Goal: Information Seeking & Learning: Check status

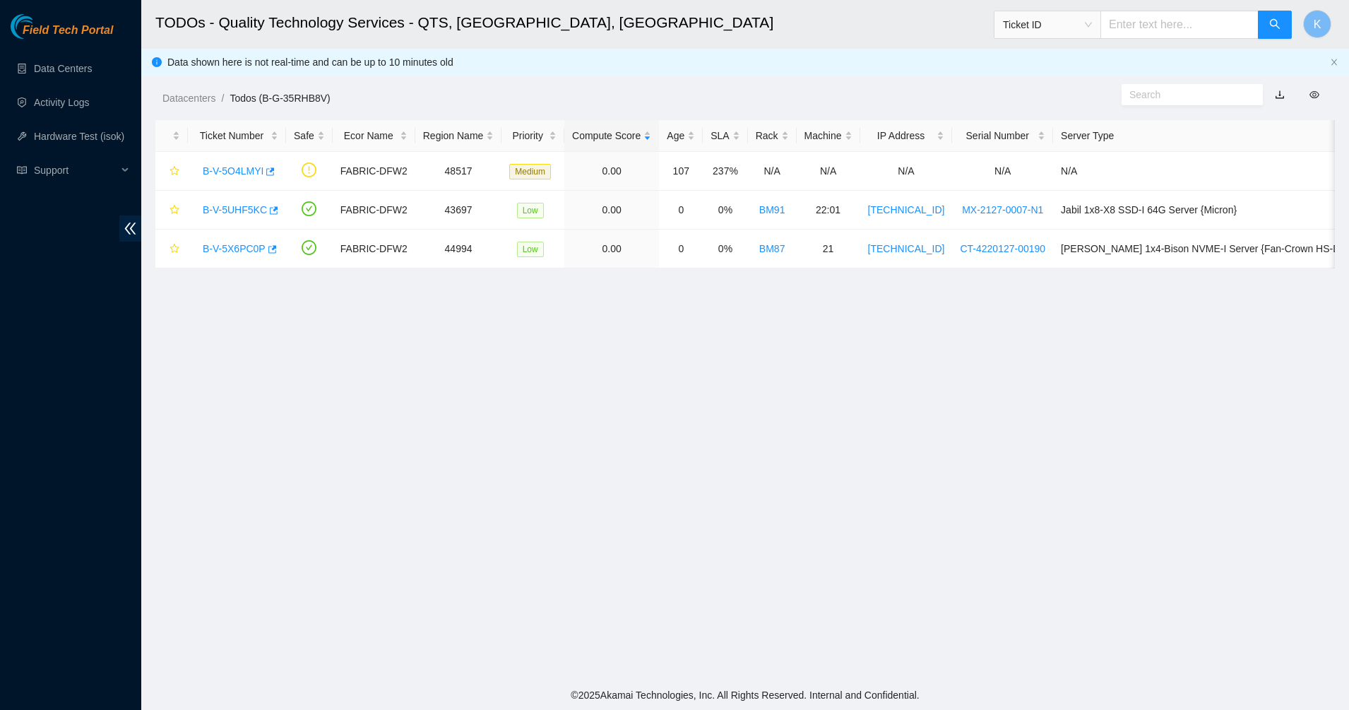
click at [54, 50] on div "Field Tech Portal Data Centers Activity Logs Hardware Test (isok) Support" at bounding box center [70, 362] width 141 height 696
click at [54, 70] on link "Data Centers" at bounding box center [63, 68] width 58 height 11
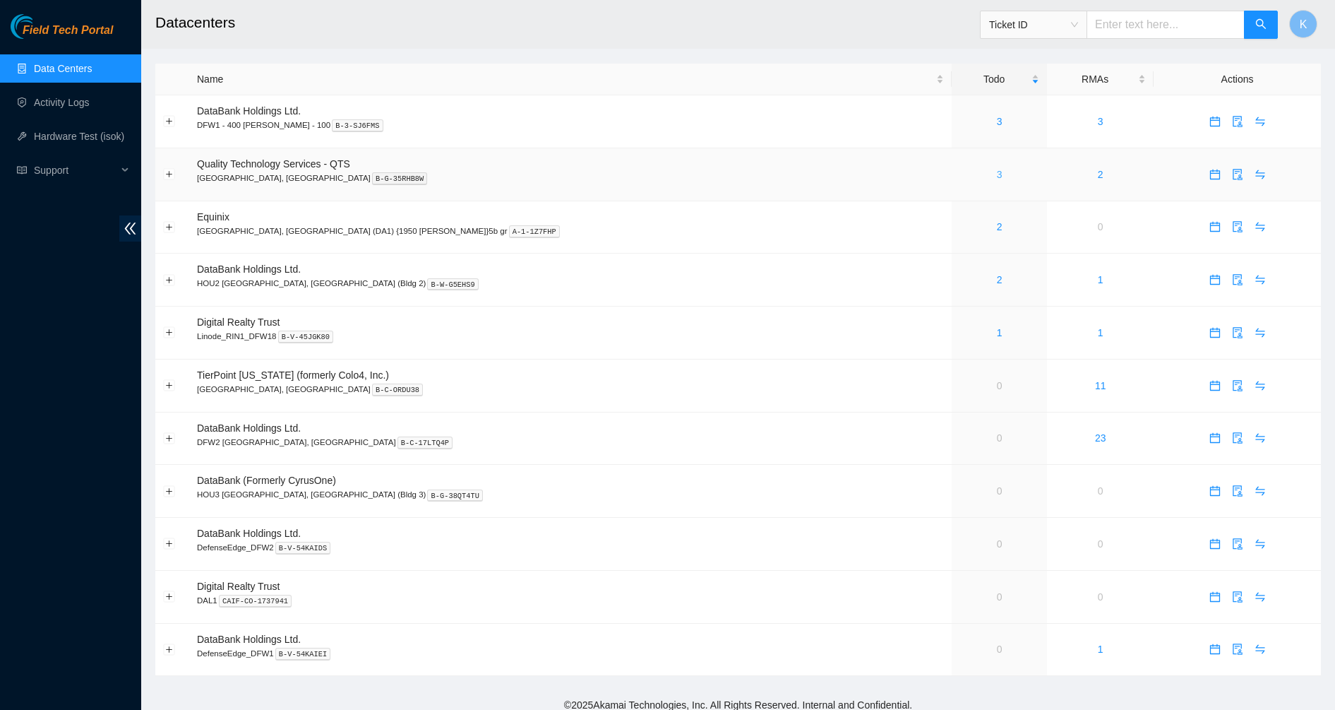
click at [997, 179] on link "3" at bounding box center [1000, 174] width 6 height 11
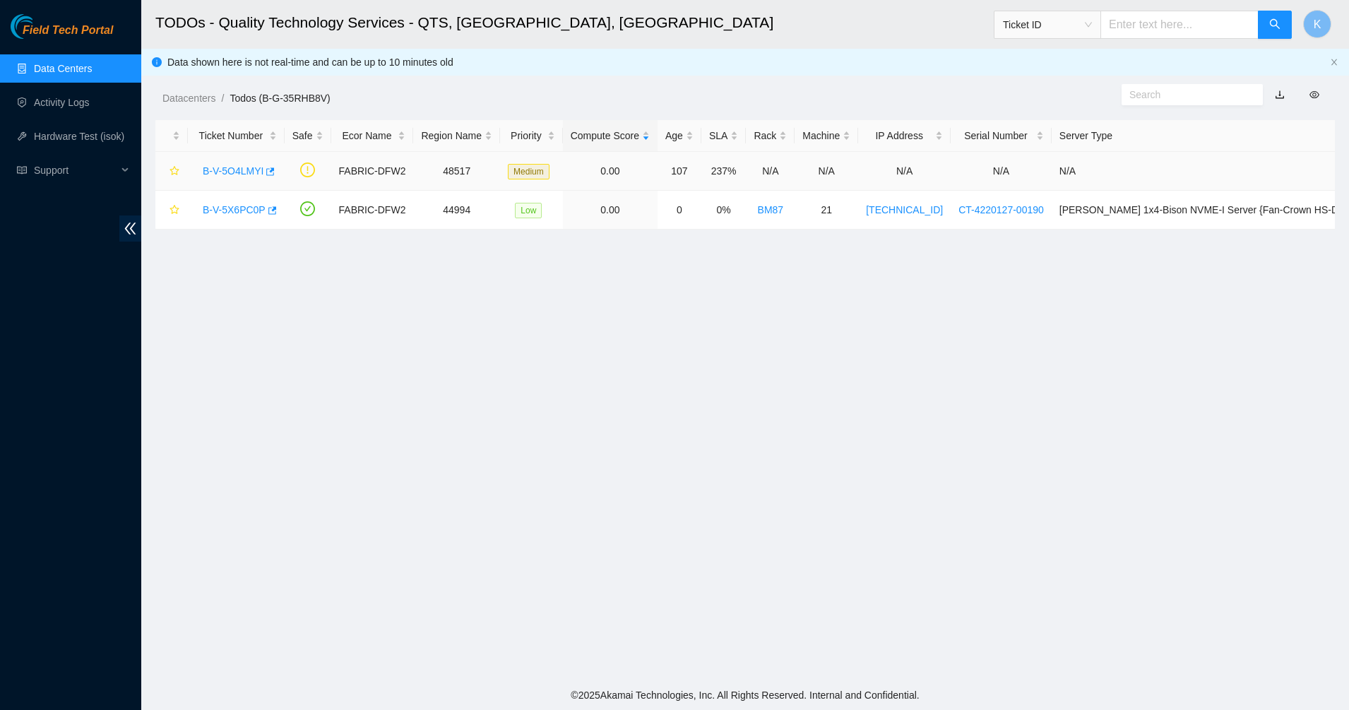
click at [226, 172] on link "B-V-5O4LMYI" at bounding box center [233, 170] width 61 height 11
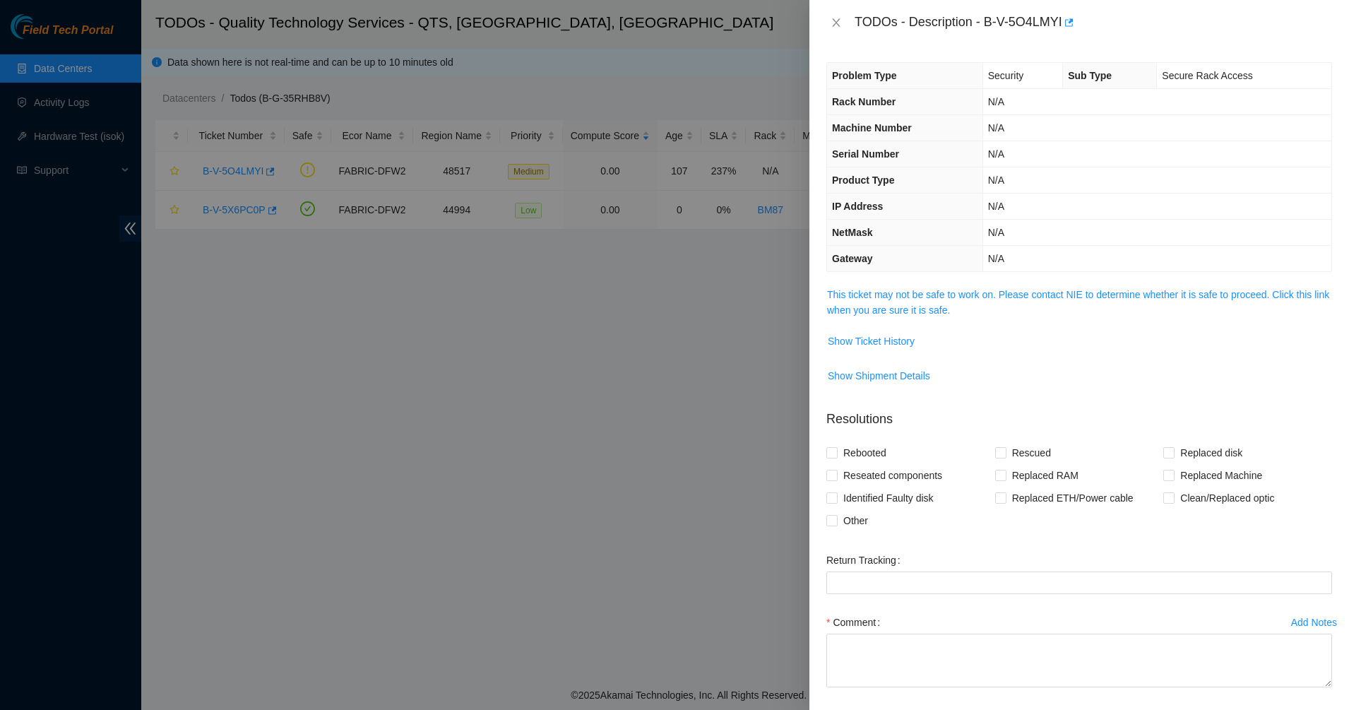
click at [886, 283] on div "Problem Type Security Sub Type Secure Rack Access Rack Number N/A Machine Numbe…" at bounding box center [1078, 377] width 539 height 664
click at [895, 313] on link "This ticket may not be safe to work on. Please contact NIE to determine whether…" at bounding box center [1078, 302] width 502 height 27
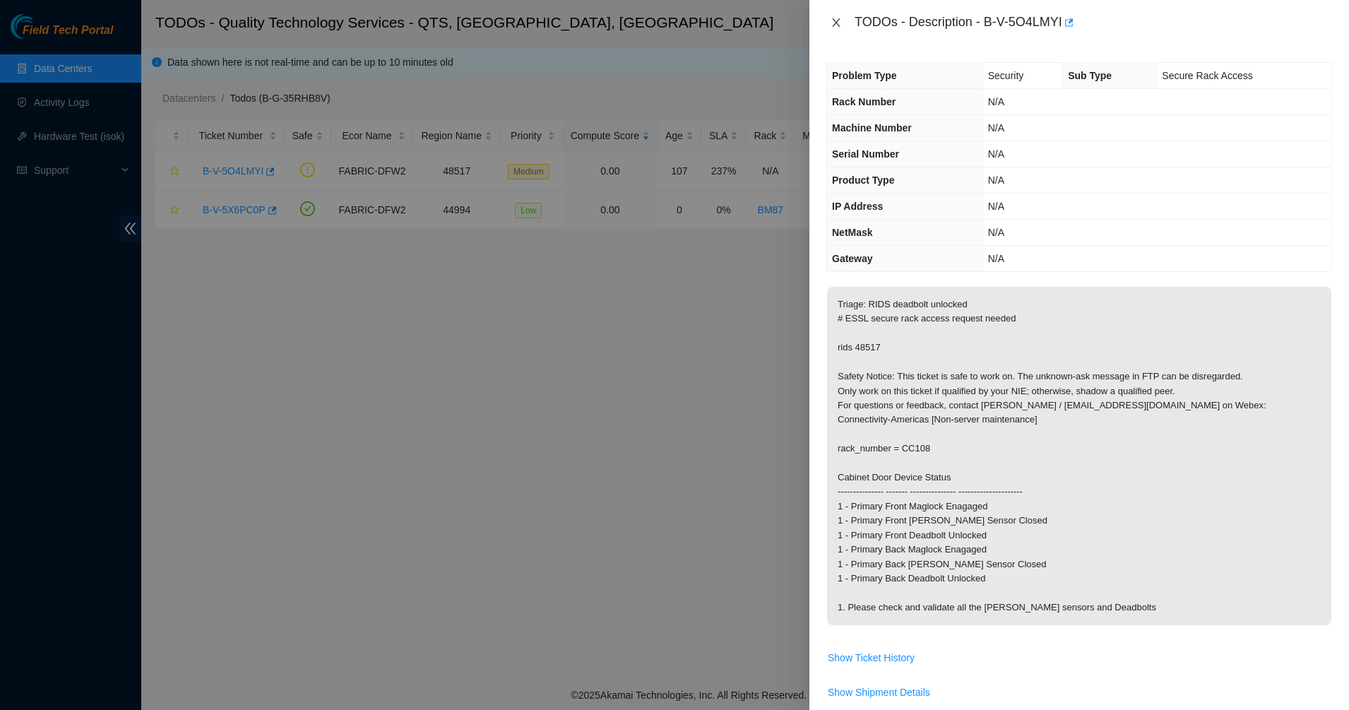
click at [832, 23] on icon "close" at bounding box center [835, 22] width 11 height 11
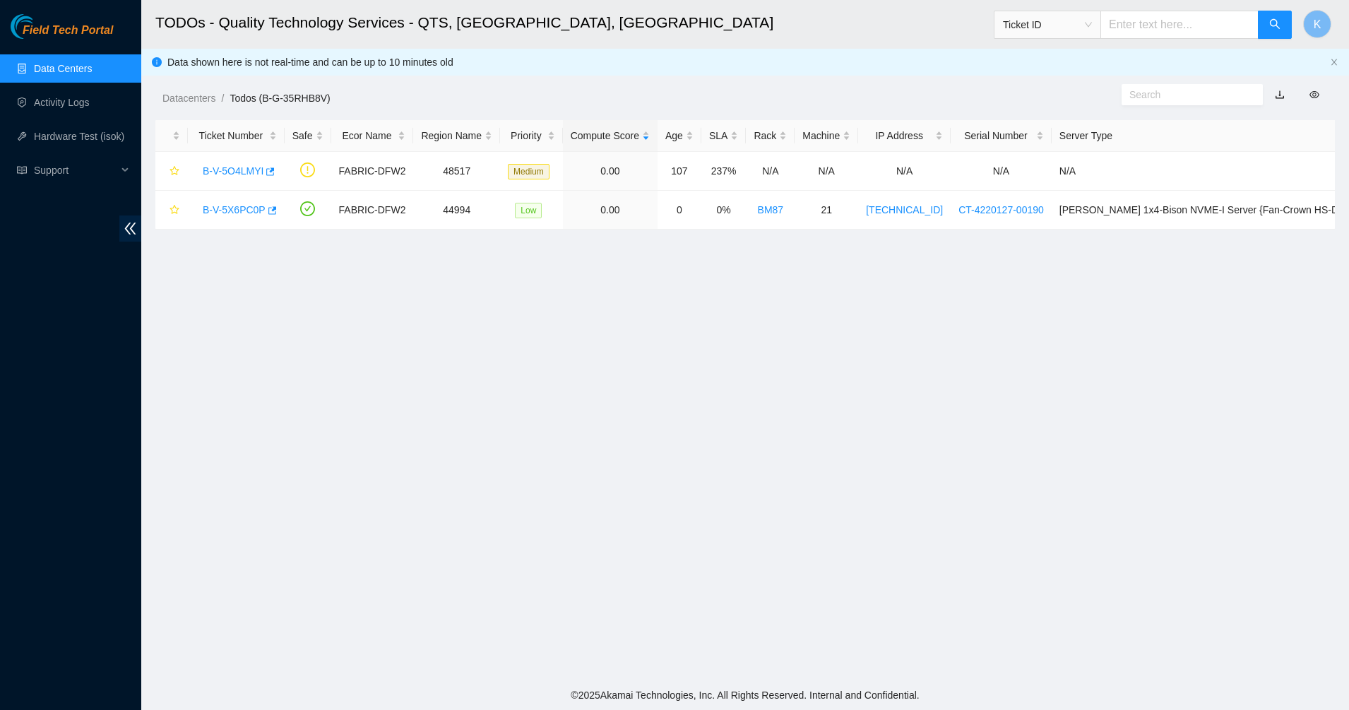
click at [64, 74] on link "Data Centers" at bounding box center [63, 68] width 58 height 11
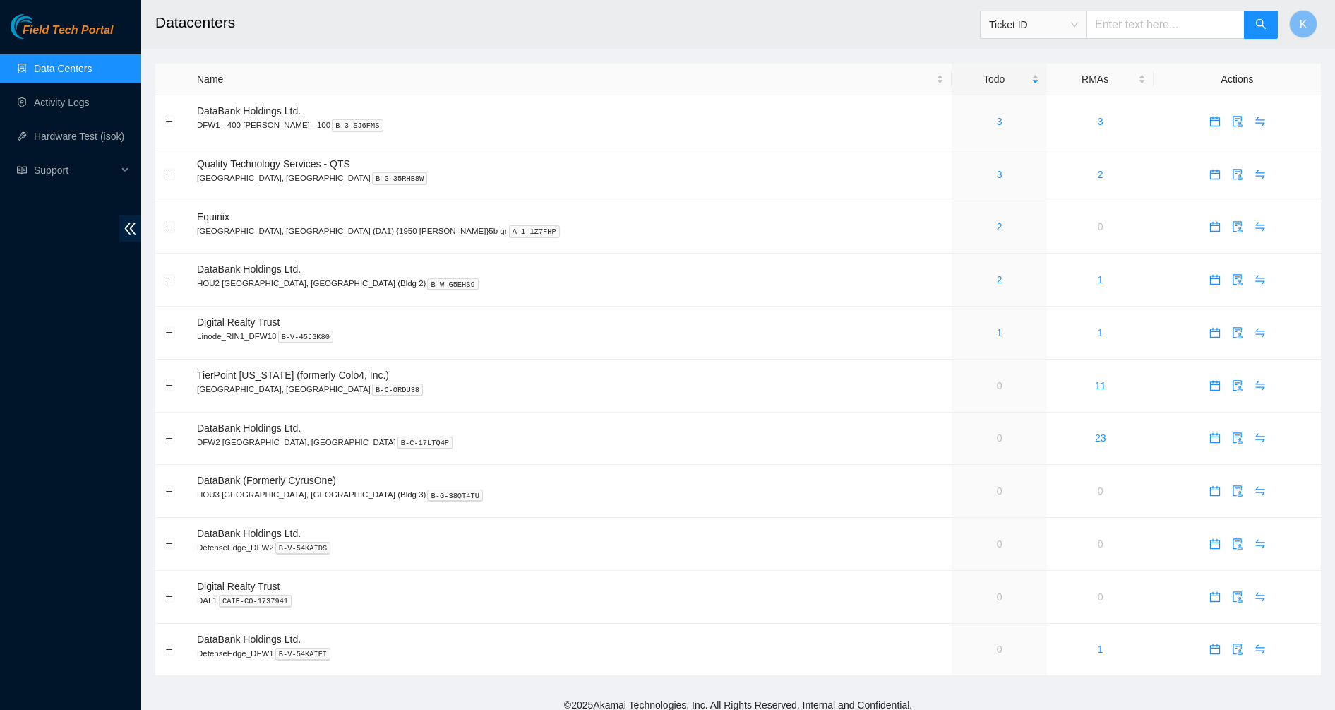
click at [72, 34] on span "Field Tech Portal" at bounding box center [68, 30] width 90 height 13
click at [997, 175] on link "3" at bounding box center [1000, 174] width 6 height 11
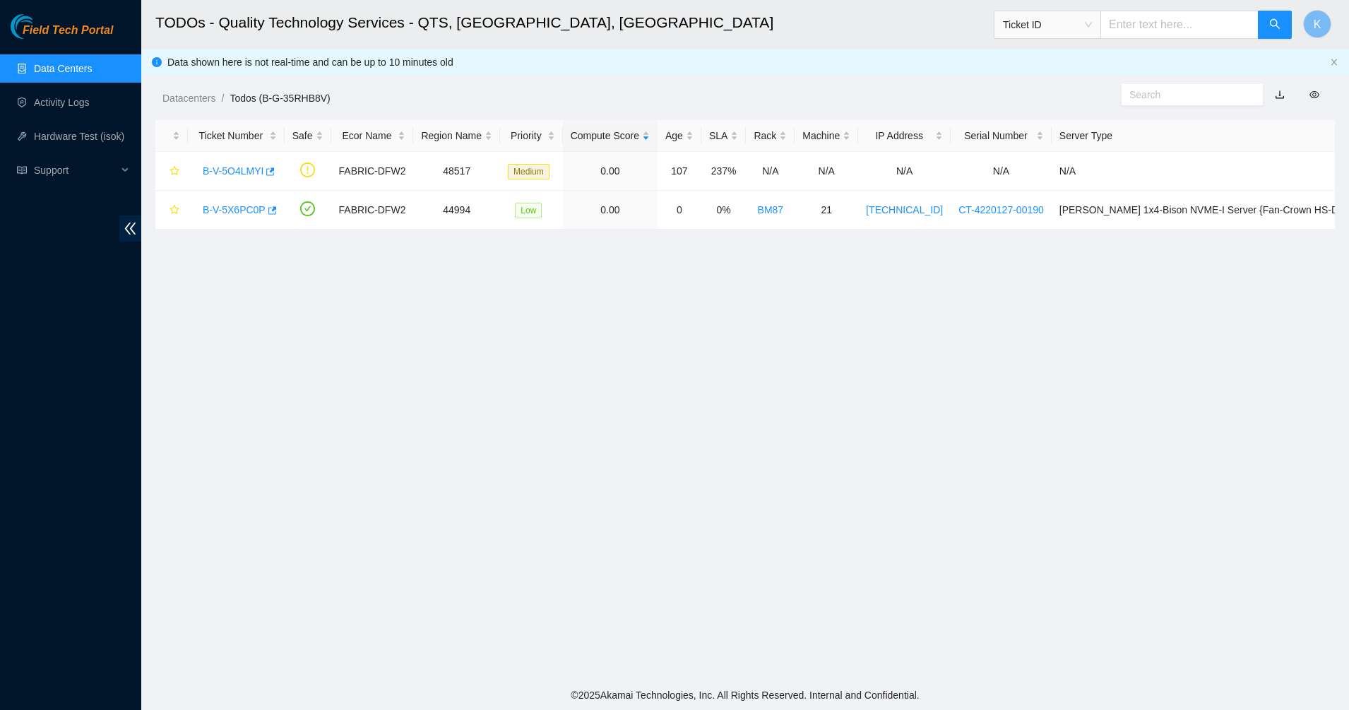
click at [647, 273] on main "TODOs - Quality Technology Services - QTS, [GEOGRAPHIC_DATA], [GEOGRAPHIC_DATA]…" at bounding box center [744, 340] width 1207 height 680
drag, startPoint x: 929, startPoint y: 316, endPoint x: 290, endPoint y: 297, distance: 639.3
click at [290, 297] on main "TODOs - Quality Technology Services - QTS, [GEOGRAPHIC_DATA], [GEOGRAPHIC_DATA]…" at bounding box center [744, 340] width 1207 height 680
click at [231, 207] on link "B-V-5X6PC0P" at bounding box center [234, 209] width 63 height 11
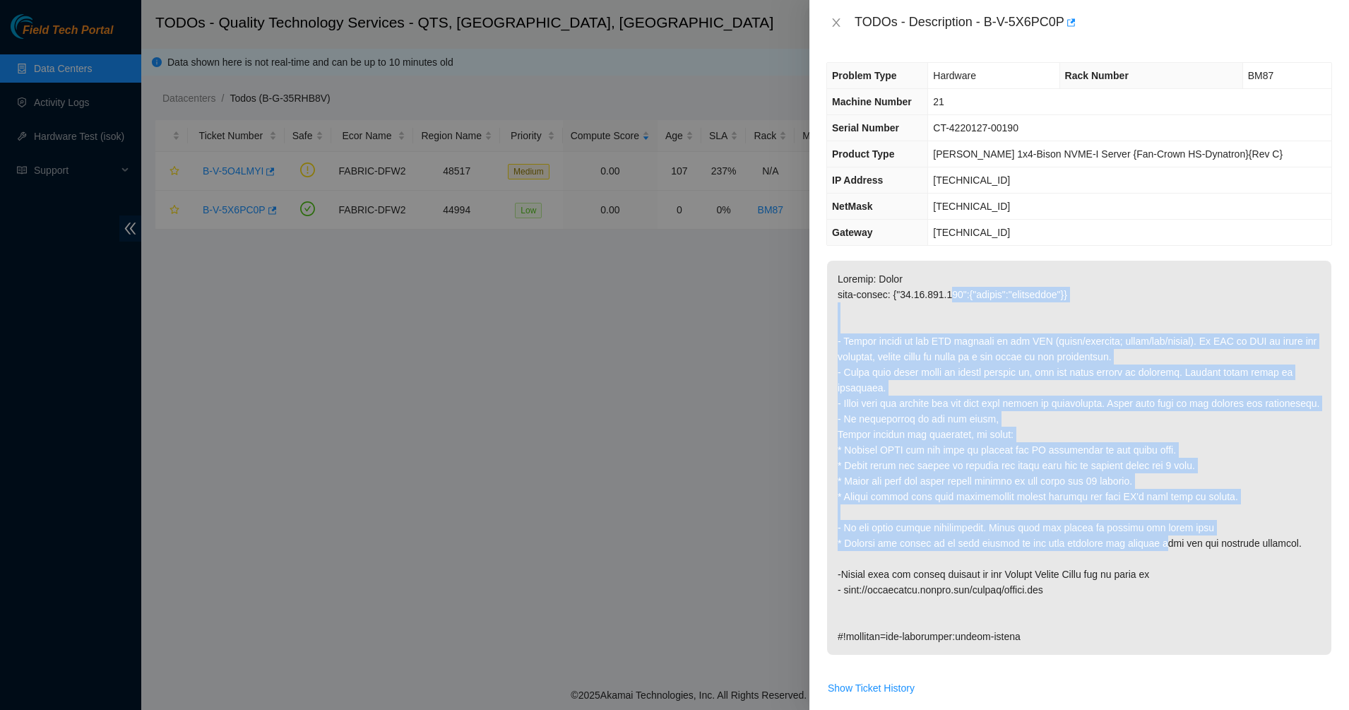
drag, startPoint x: 1080, startPoint y: 457, endPoint x: 1151, endPoint y: 554, distance: 120.2
click at [1151, 554] on p at bounding box center [1079, 458] width 504 height 394
drag, startPoint x: 1088, startPoint y: 480, endPoint x: 887, endPoint y: 287, distance: 278.7
click at [887, 287] on p at bounding box center [1079, 458] width 504 height 394
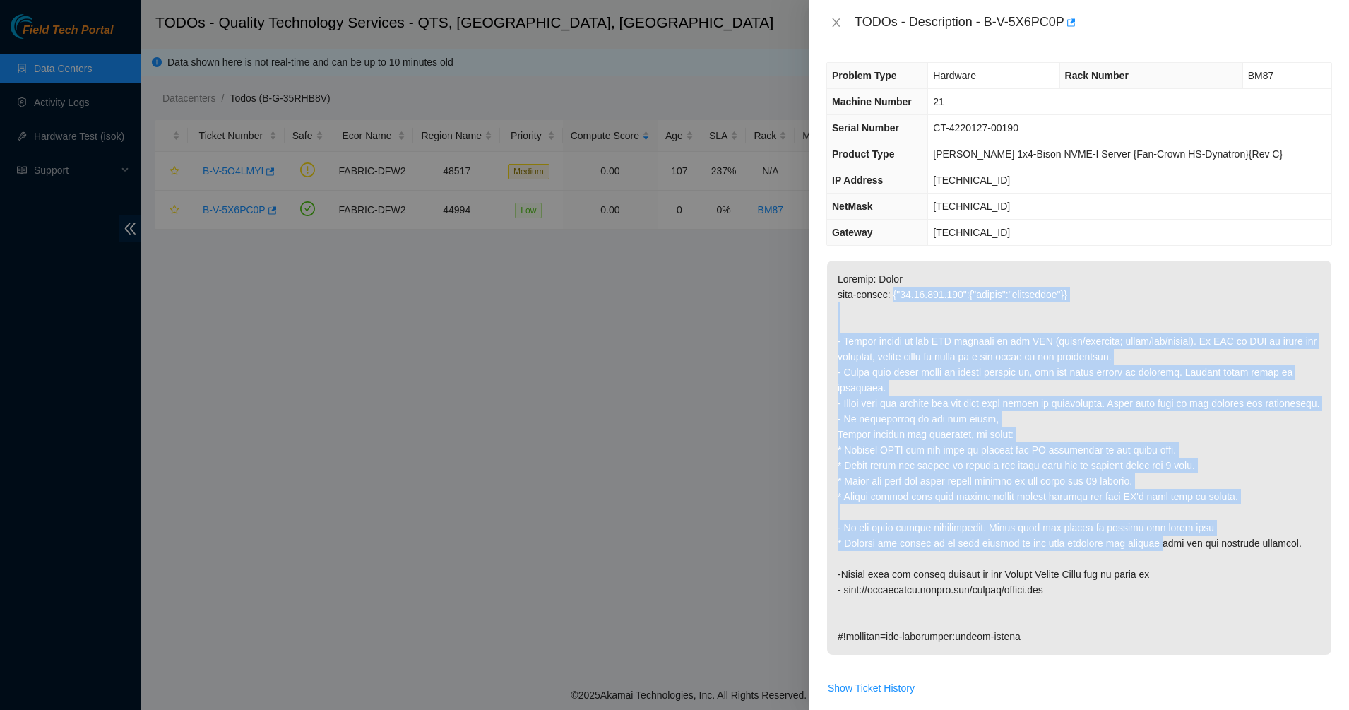
click at [887, 287] on p at bounding box center [1079, 458] width 504 height 394
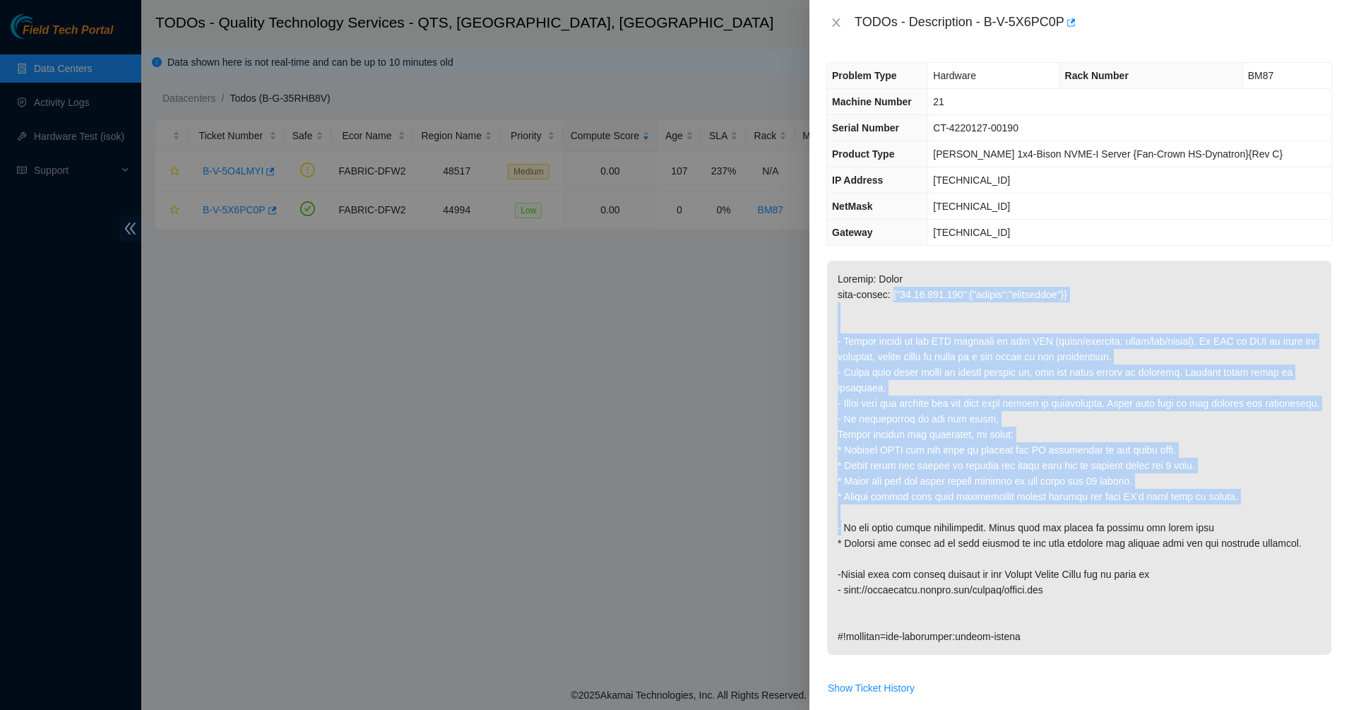
drag, startPoint x: 887, startPoint y: 287, endPoint x: 1092, endPoint y: 532, distance: 319.3
click at [1092, 532] on p at bounding box center [1079, 458] width 504 height 394
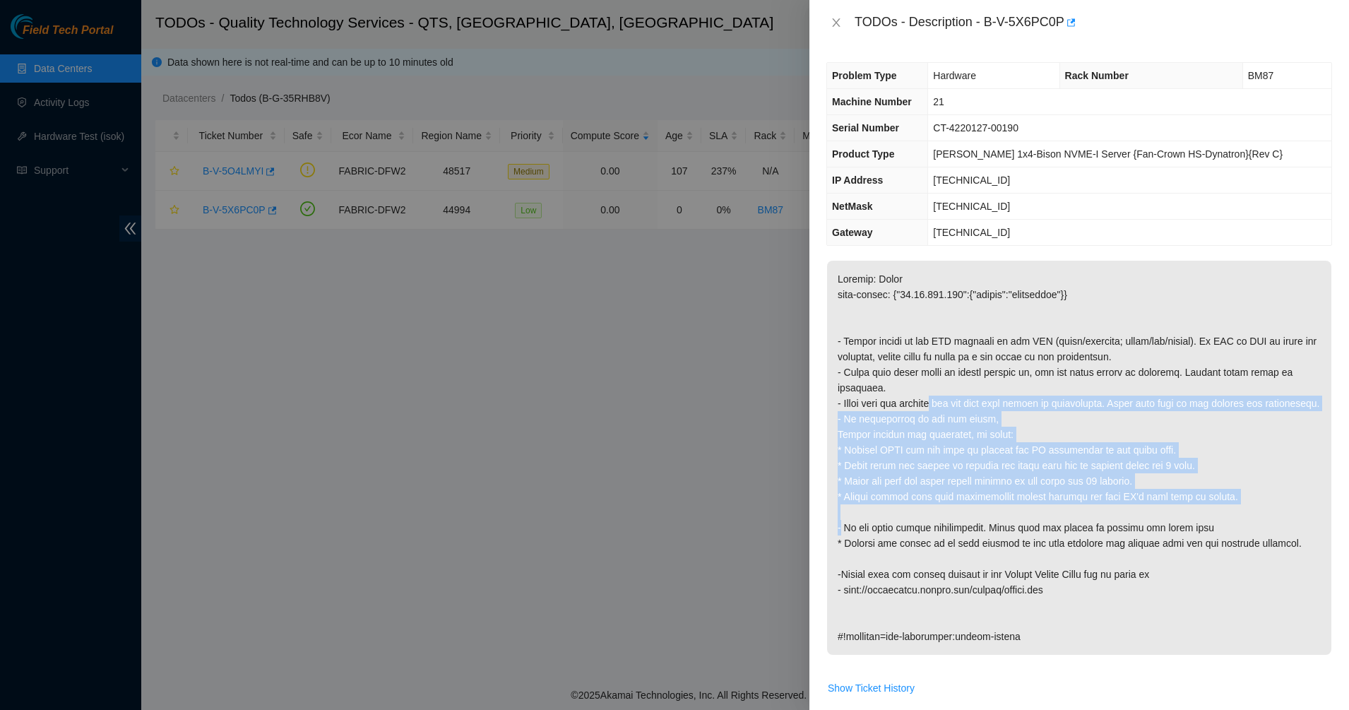
drag, startPoint x: 1092, startPoint y: 532, endPoint x: 869, endPoint y: 327, distance: 303.3
click at [869, 327] on p at bounding box center [1079, 458] width 504 height 394
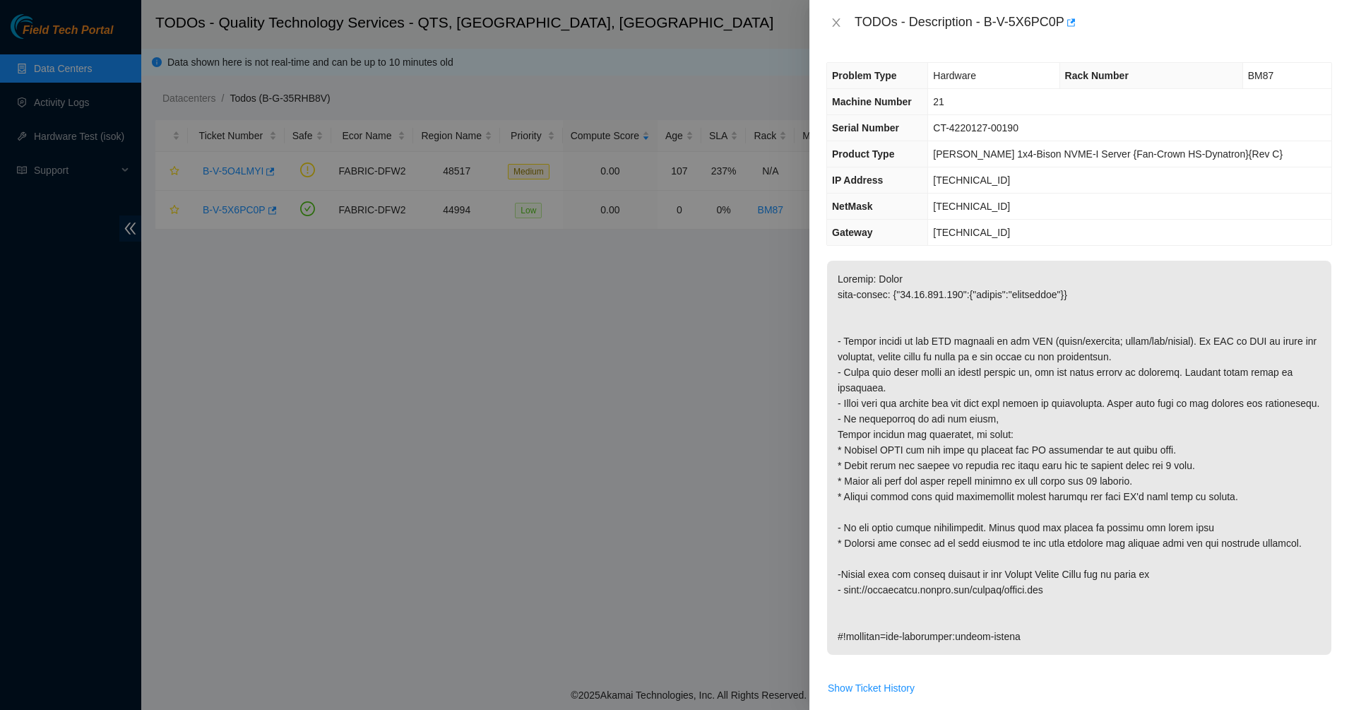
click at [869, 327] on p at bounding box center [1079, 458] width 504 height 394
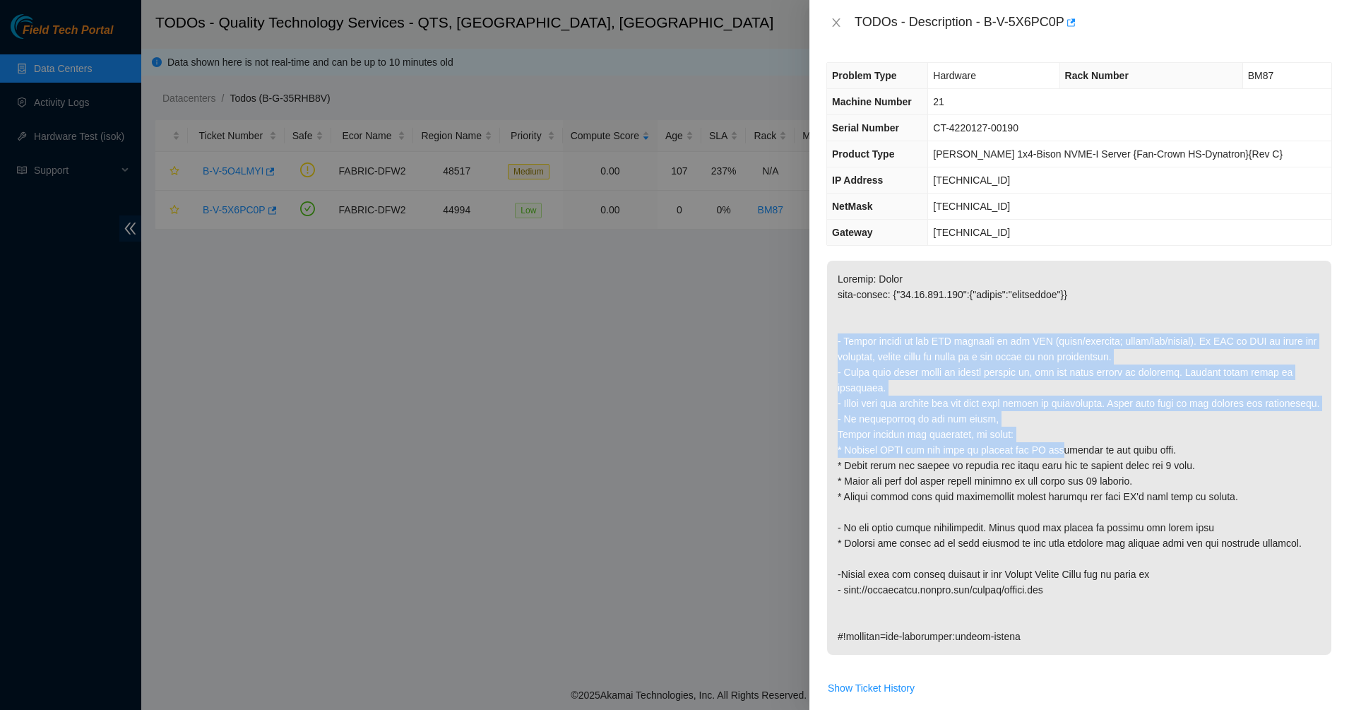
click at [1075, 477] on p at bounding box center [1079, 458] width 504 height 394
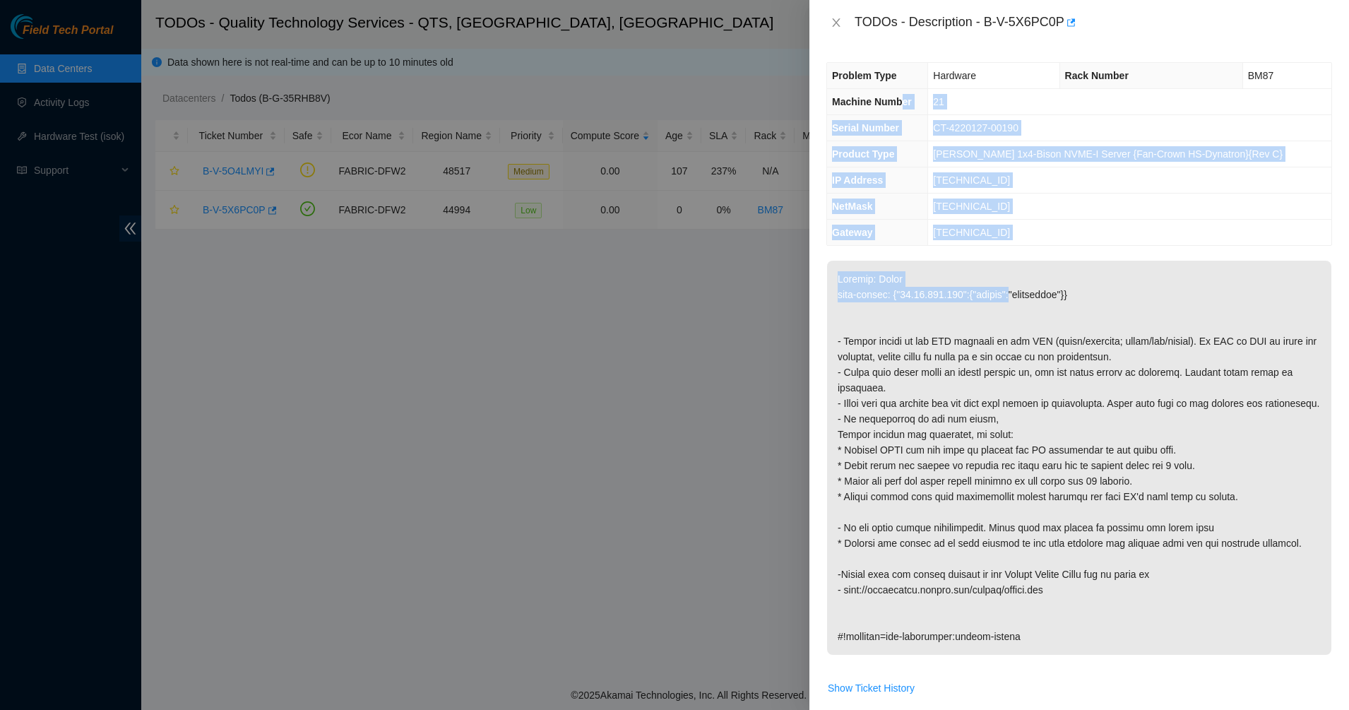
drag, startPoint x: 950, startPoint y: 179, endPoint x: 890, endPoint y: 86, distance: 110.9
click at [897, 90] on div "Problem Type Hardware Rack Number BM87 Machine Number 21 Serial Number CT-42201…" at bounding box center [1078, 377] width 539 height 664
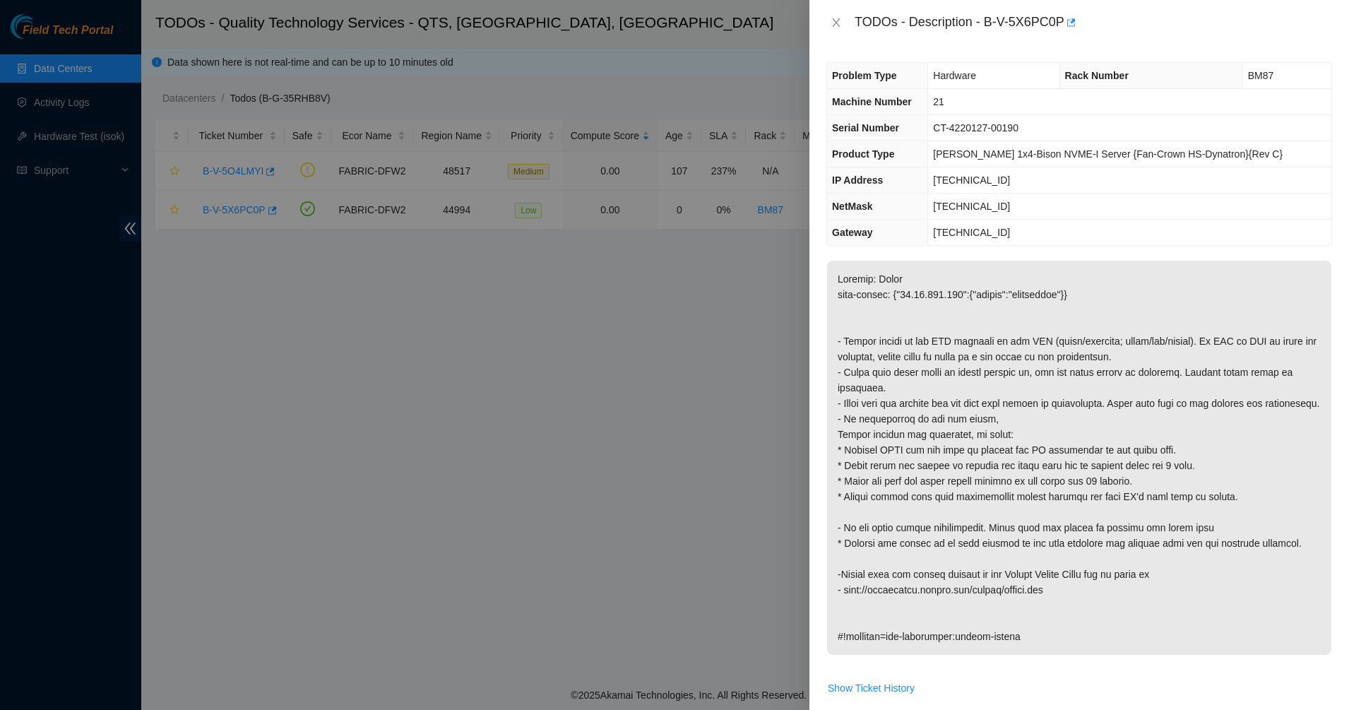
drag, startPoint x: 890, startPoint y: 86, endPoint x: 857, endPoint y: 36, distance: 60.1
click at [889, 85] on th "Problem Type" at bounding box center [877, 76] width 101 height 26
click at [832, 25] on icon "close" at bounding box center [835, 22] width 11 height 11
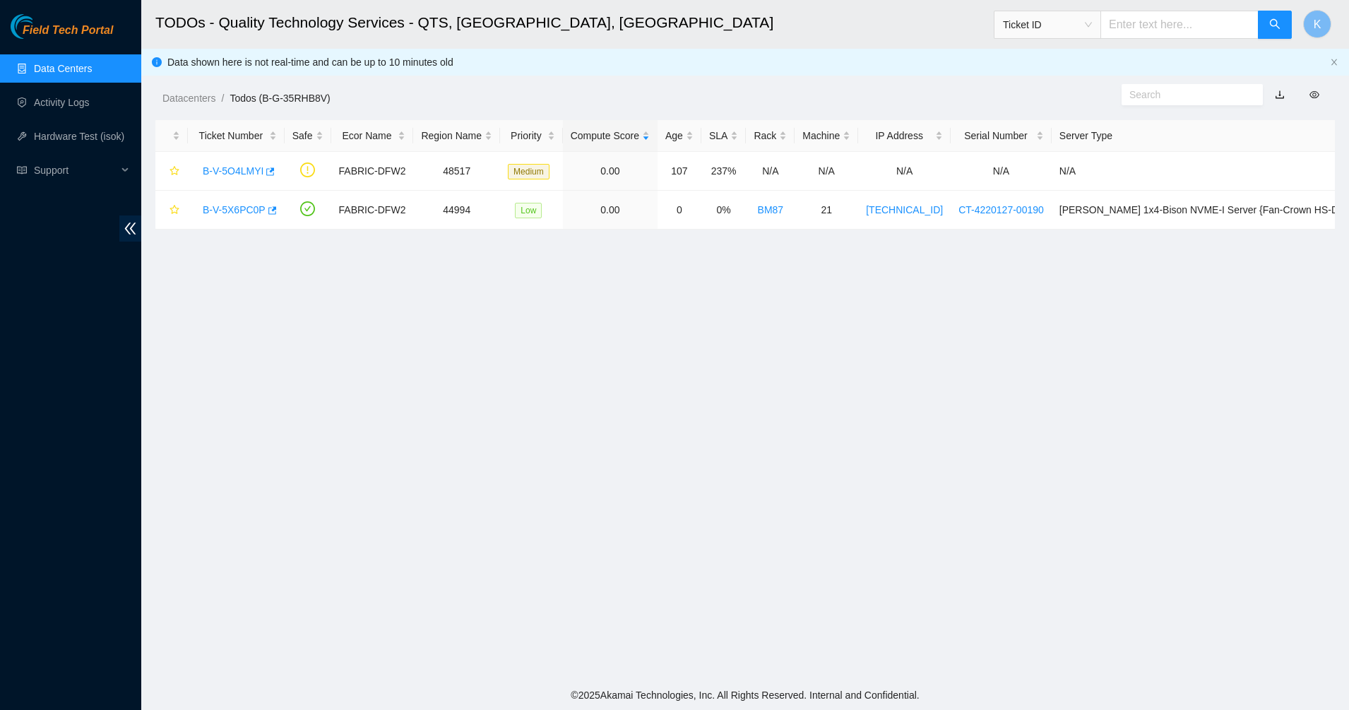
click at [64, 67] on link "Data Centers" at bounding box center [63, 68] width 58 height 11
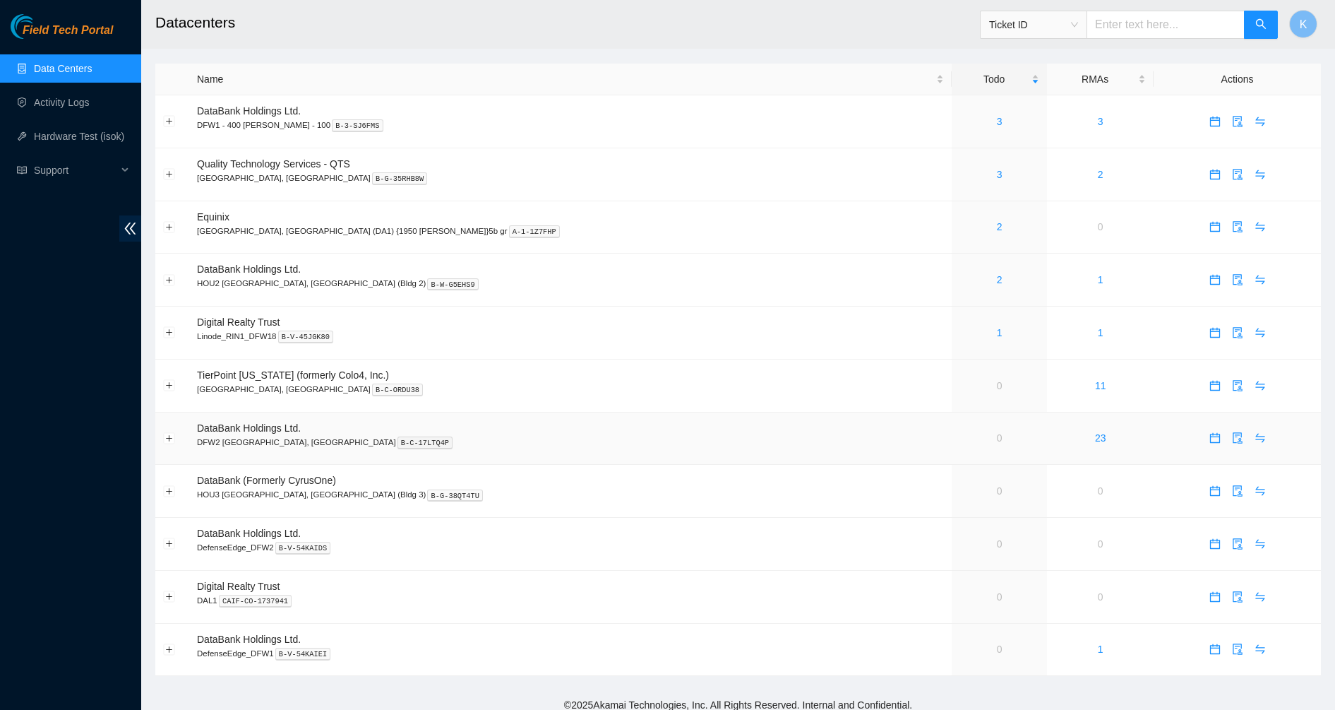
click at [952, 440] on td "0" at bounding box center [999, 438] width 95 height 53
drag, startPoint x: 889, startPoint y: 439, endPoint x: 833, endPoint y: 378, distance: 82.5
click at [833, 378] on tbody "DataBank Holdings Ltd. DFW1 - 400 [PERSON_NAME] - 100 B-3-SJ6FMS 3 3 Quality Te…" at bounding box center [738, 385] width 1166 height 580
click at [952, 378] on td "0" at bounding box center [999, 385] width 95 height 53
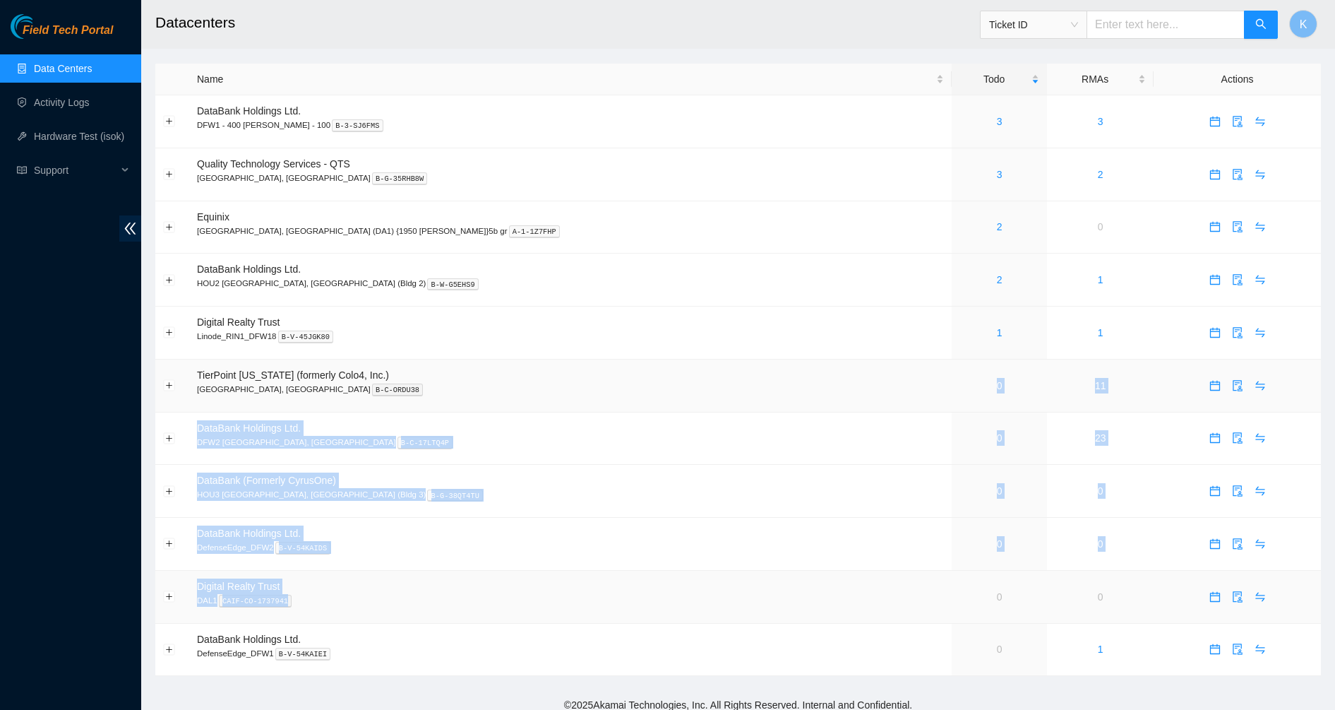
drag, startPoint x: 804, startPoint y: 382, endPoint x: 838, endPoint y: 584, distance: 204.8
click at [838, 584] on tbody "DataBank Holdings Ltd. DFW1 - 400 [PERSON_NAME] - 100 B-3-SJ6FMS 3 3 Quality Te…" at bounding box center [738, 385] width 1166 height 580
click at [952, 584] on td "0" at bounding box center [999, 597] width 95 height 53
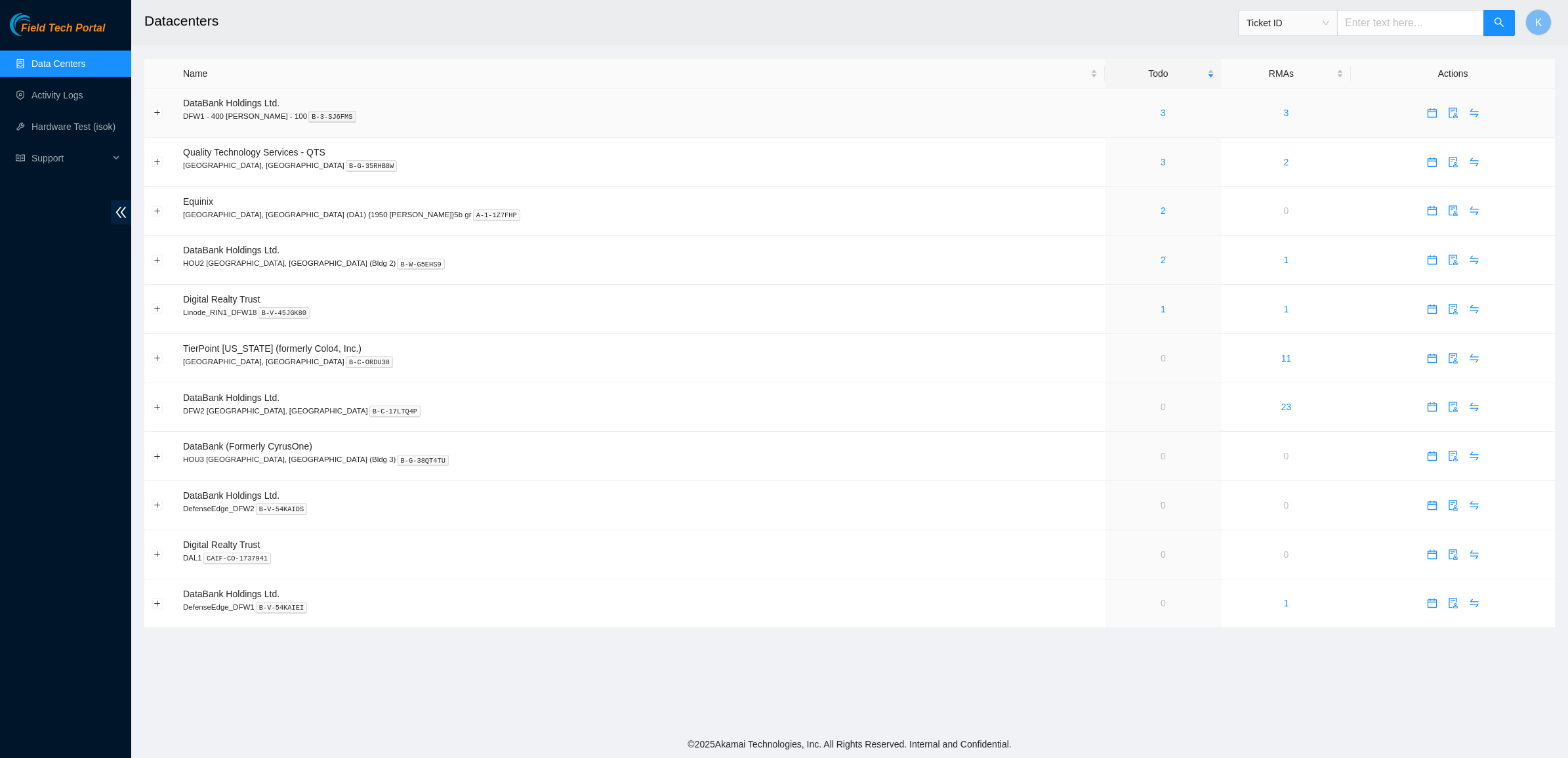
click at [150, 110] on td at bounding box center [160, 112] width 32 height 49
click at [155, 112] on button "Expand row" at bounding box center [157, 112] width 10 height 10
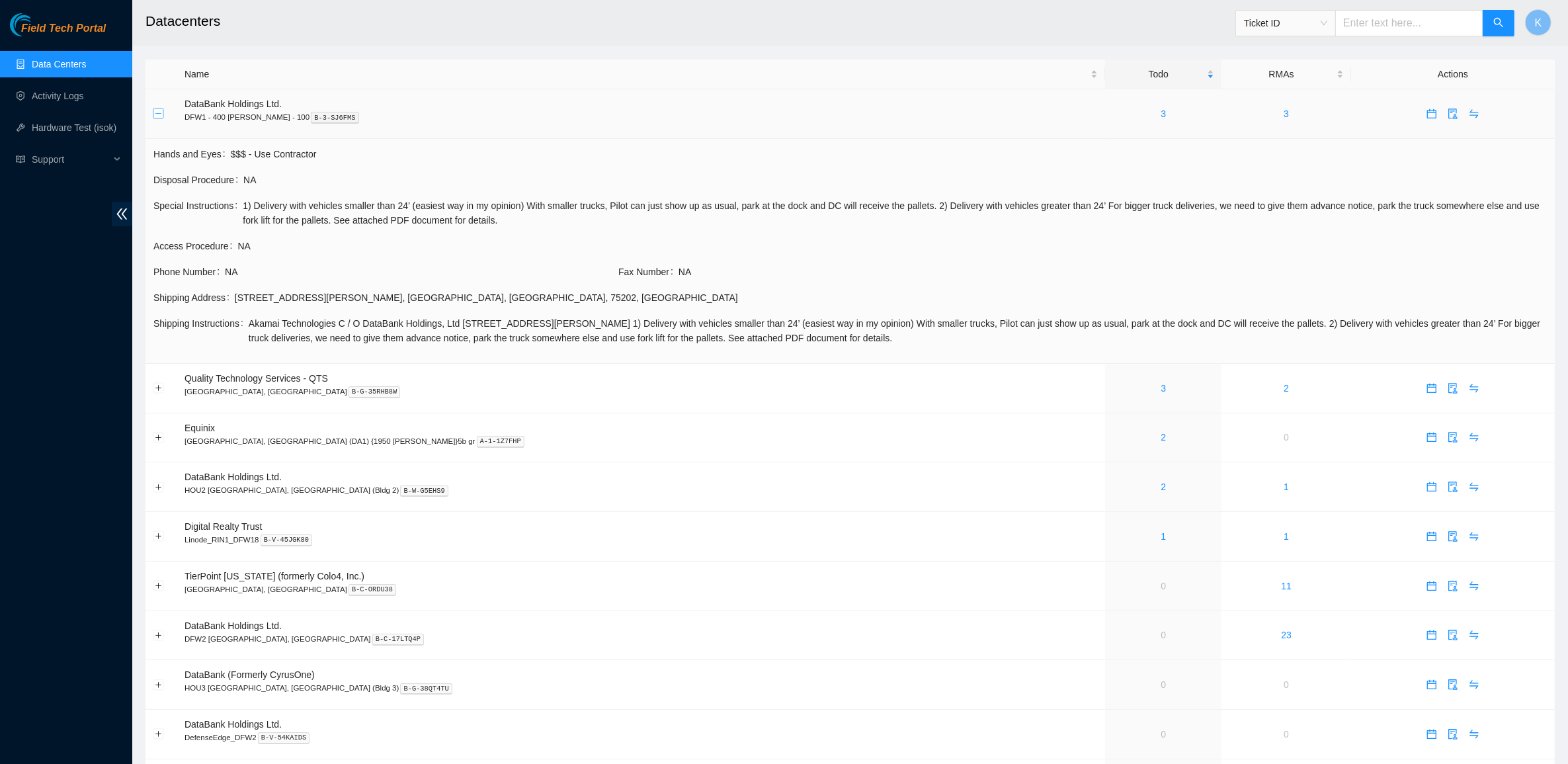
click at [157, 113] on button "Collapse row" at bounding box center [158, 113] width 10 height 10
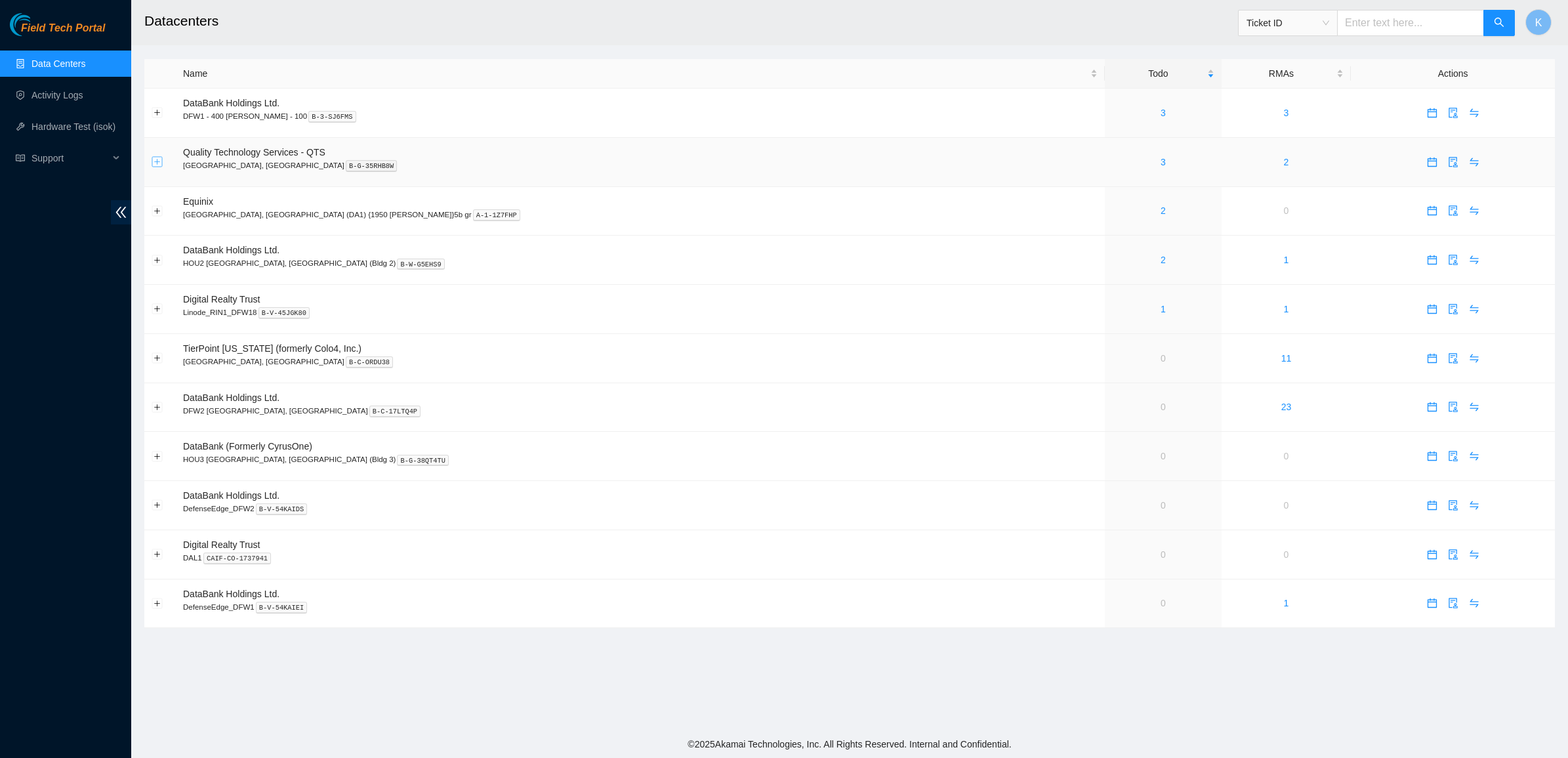
click at [152, 160] on button "Expand row" at bounding box center [157, 162] width 10 height 10
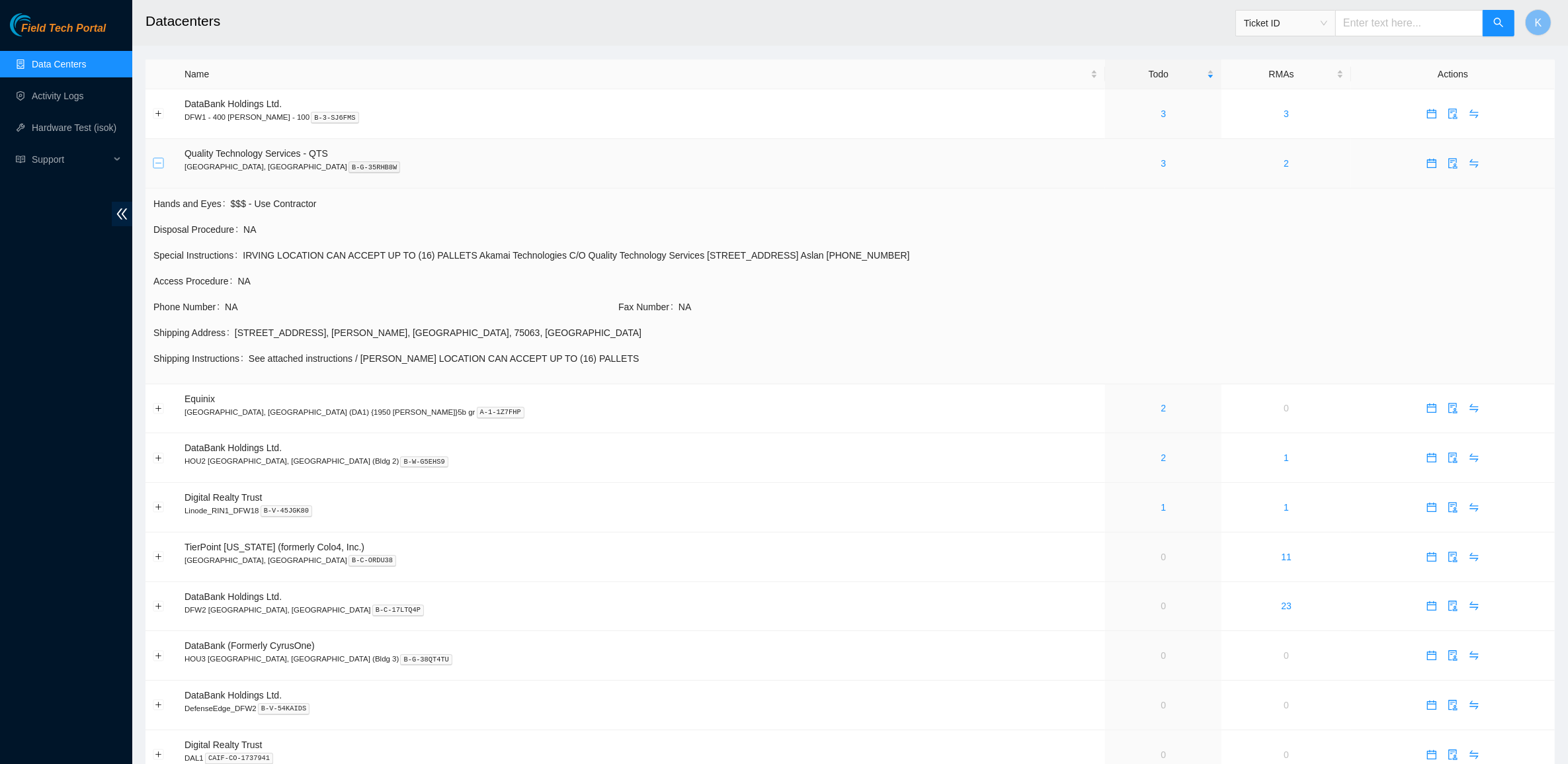
click at [154, 161] on button "Collapse row" at bounding box center [158, 163] width 10 height 10
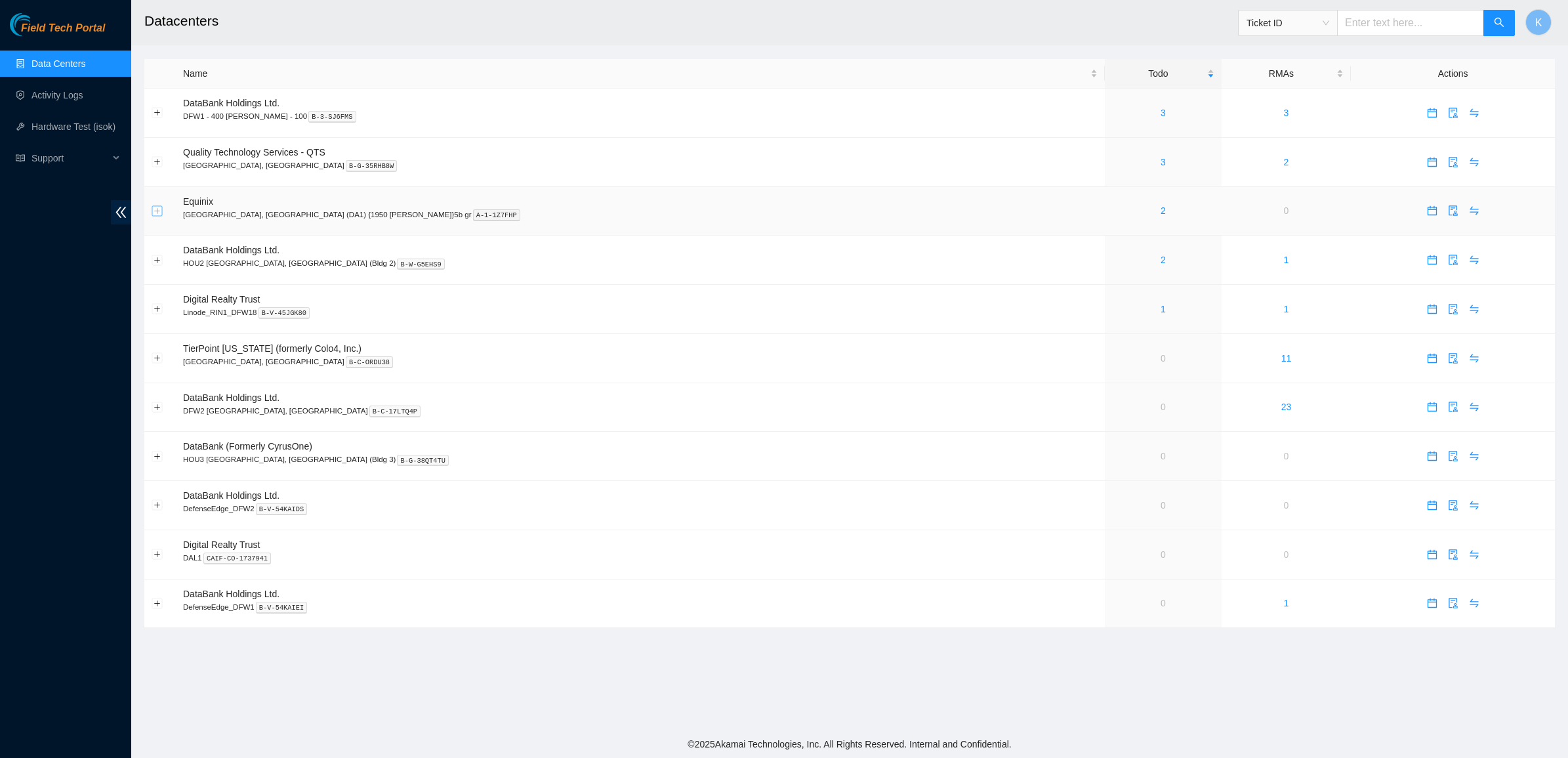
click at [155, 215] on button "Expand row" at bounding box center [157, 210] width 10 height 10
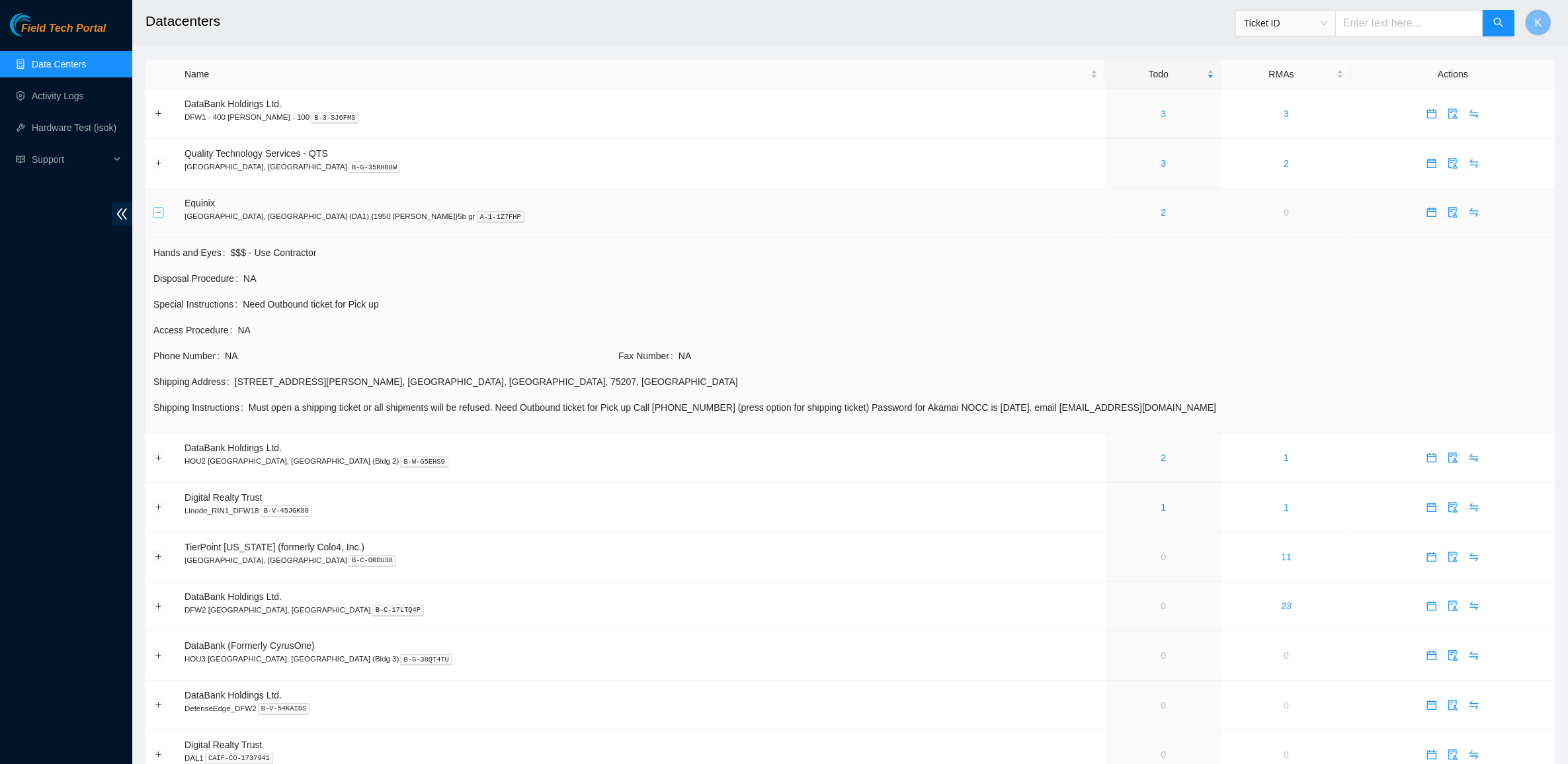
click at [156, 216] on button "Collapse row" at bounding box center [158, 212] width 10 height 10
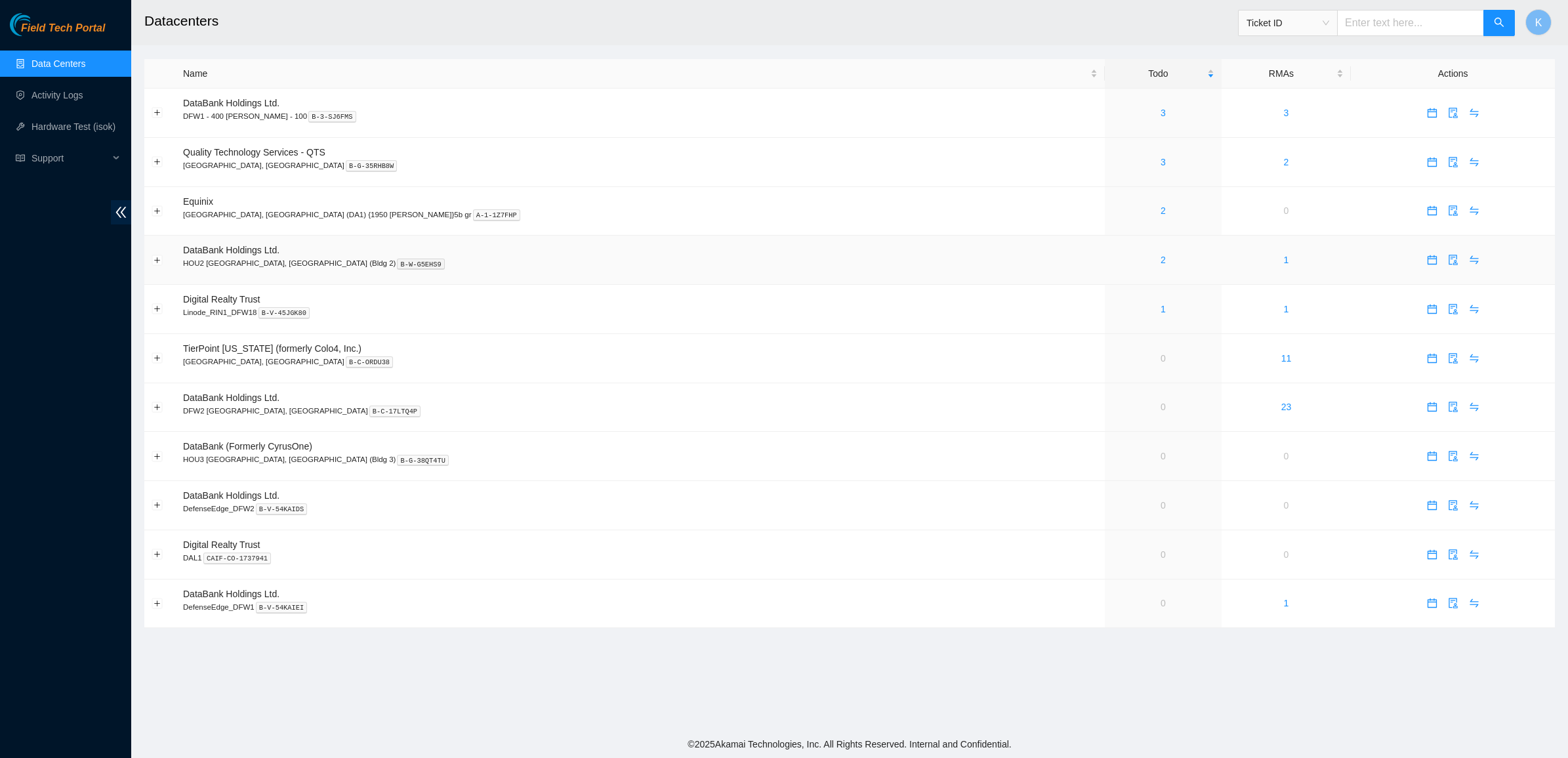
click at [150, 258] on td at bounding box center [160, 260] width 32 height 49
click at [155, 265] on button "Expand row" at bounding box center [157, 259] width 10 height 10
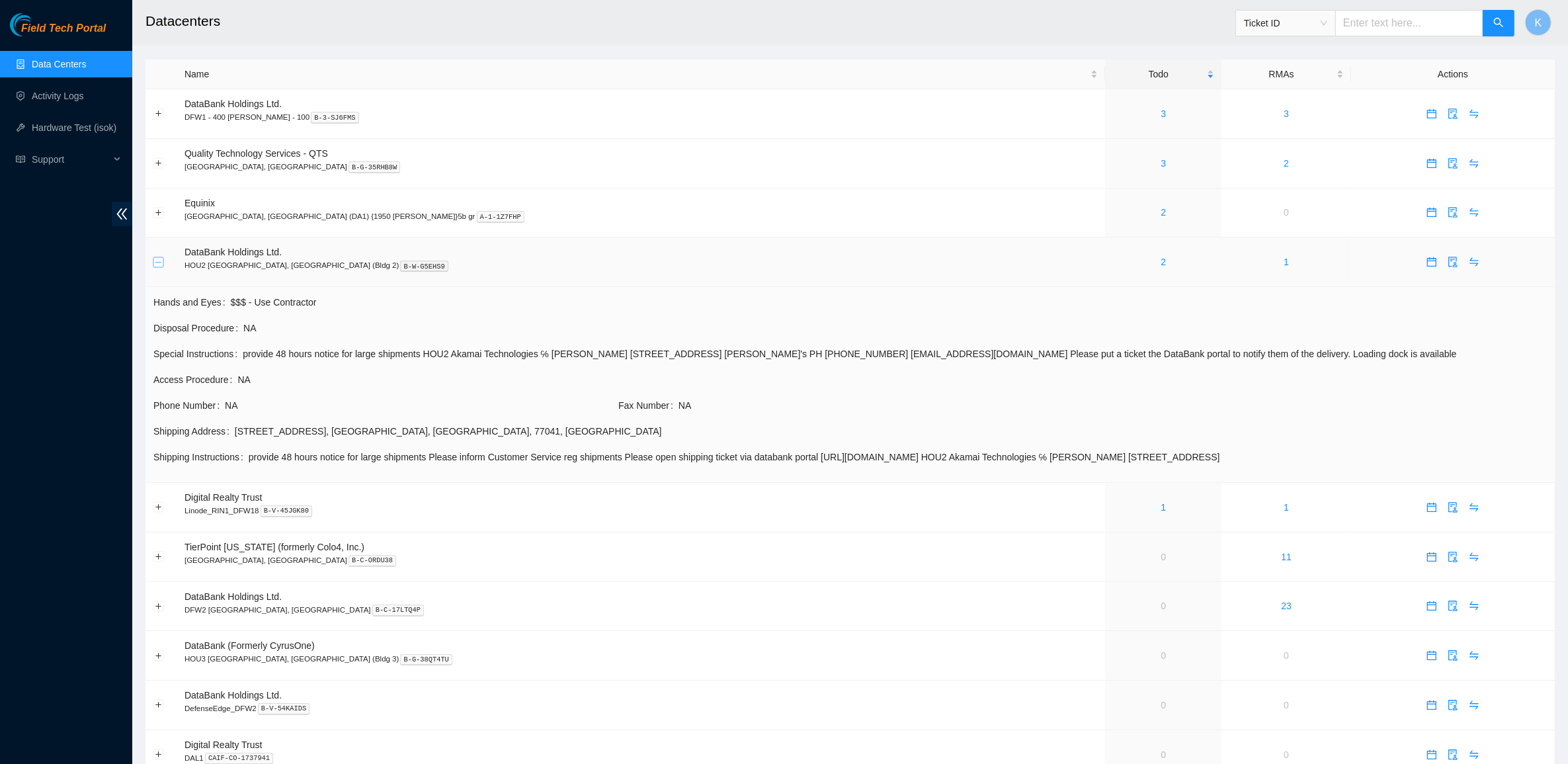
click at [161, 262] on button "Collapse row" at bounding box center [158, 261] width 10 height 10
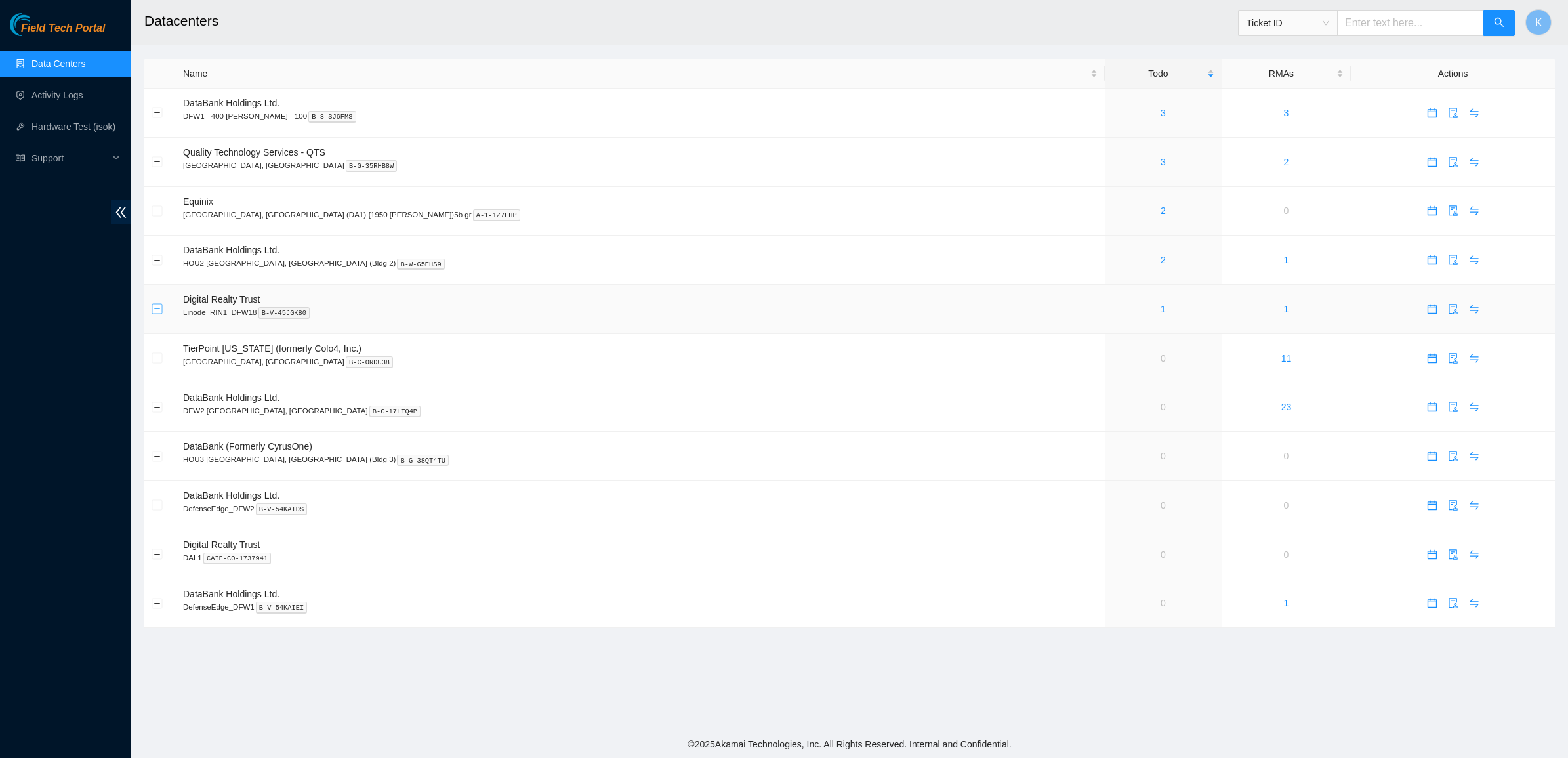
click at [153, 313] on button "Expand row" at bounding box center [157, 308] width 10 height 10
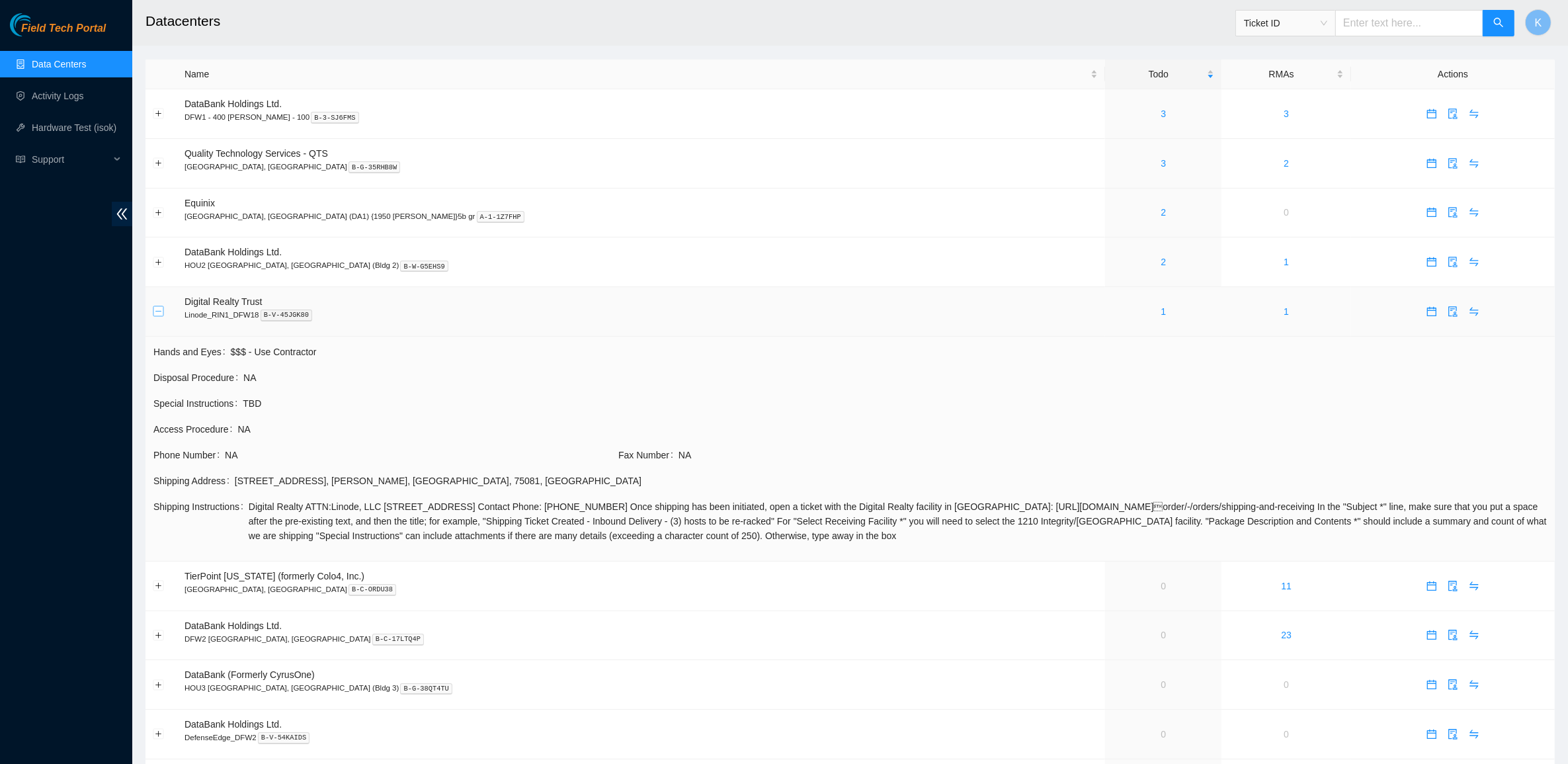
click at [155, 316] on button "Collapse row" at bounding box center [158, 311] width 10 height 10
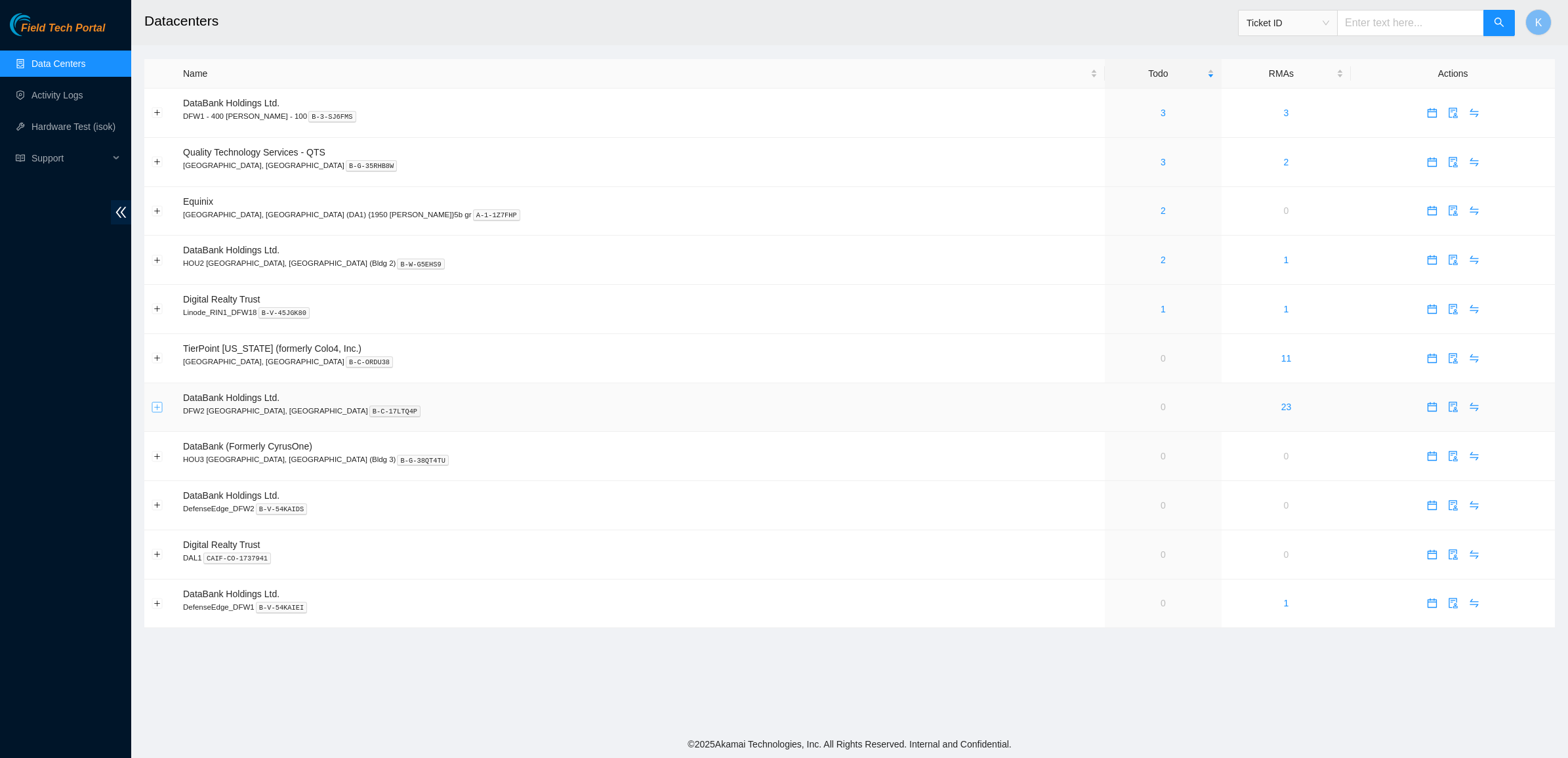
click at [158, 407] on button "Expand row" at bounding box center [157, 406] width 10 height 10
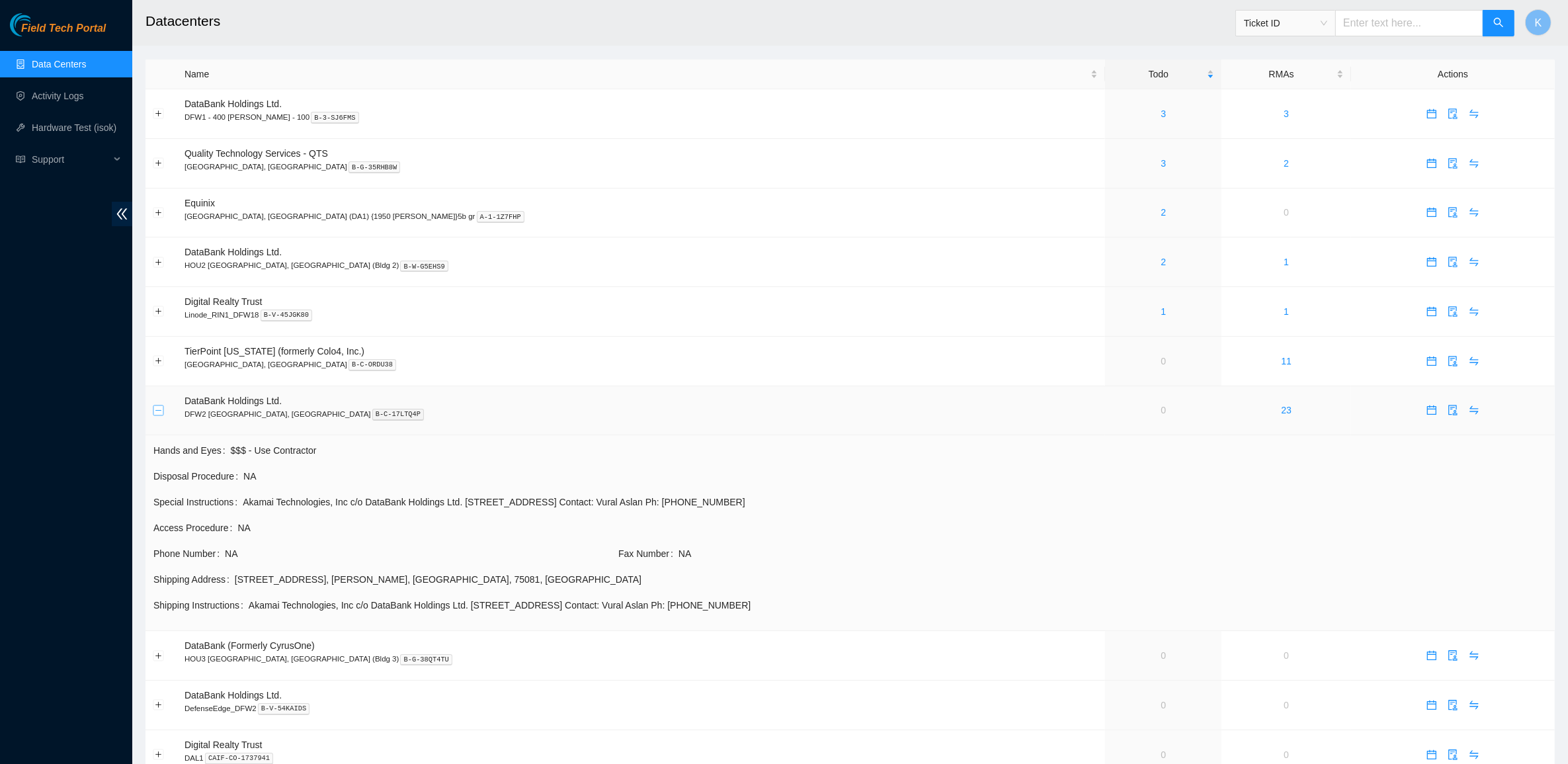
click at [156, 411] on button "Collapse row" at bounding box center [158, 409] width 10 height 10
